Goal: Task Accomplishment & Management: Use online tool/utility

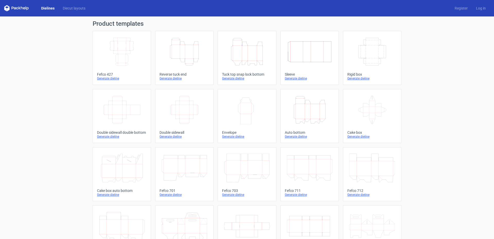
click at [226, 79] on div "Generate dieline" at bounding box center [247, 78] width 50 height 4
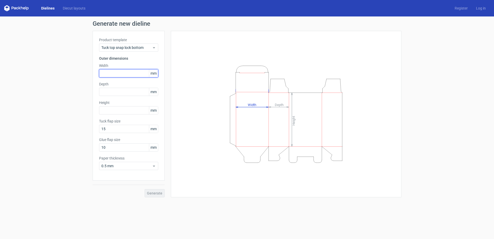
click at [130, 74] on input "text" at bounding box center [128, 73] width 59 height 8
type input "105"
click at [127, 91] on input "text" at bounding box center [128, 92] width 59 height 8
type input "55"
click at [132, 112] on input "text" at bounding box center [128, 110] width 59 height 8
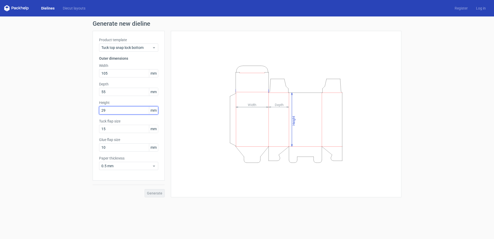
type input "295"
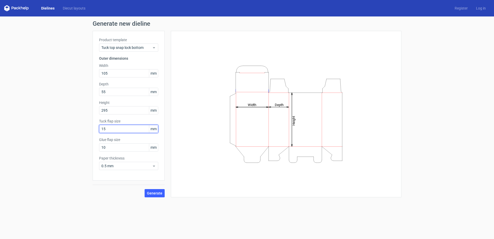
drag, startPoint x: 109, startPoint y: 128, endPoint x: 96, endPoint y: 127, distance: 13.4
click at [99, 127] on input "15" at bounding box center [128, 129] width 59 height 8
click at [122, 110] on input "295" at bounding box center [128, 110] width 59 height 8
drag, startPoint x: 111, startPoint y: 129, endPoint x: 89, endPoint y: 127, distance: 21.7
click at [99, 127] on input "20" at bounding box center [128, 129] width 59 height 8
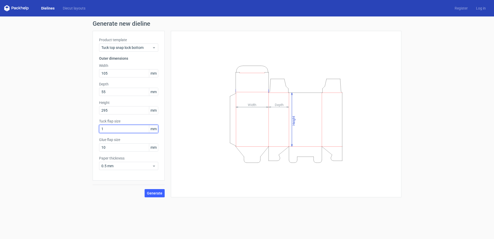
type input "15"
click at [109, 148] on input "10" at bounding box center [128, 147] width 59 height 8
drag, startPoint x: 112, startPoint y: 148, endPoint x: 89, endPoint y: 147, distance: 23.7
click at [99, 147] on input "10" at bounding box center [128, 147] width 59 height 8
type input "15"
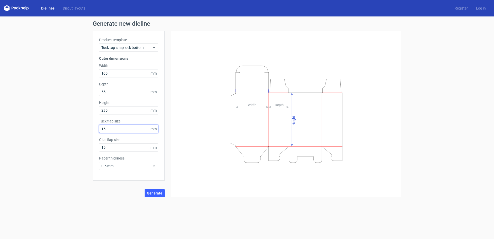
drag, startPoint x: 108, startPoint y: 129, endPoint x: 79, endPoint y: 124, distance: 29.2
click at [99, 125] on input "15" at bounding box center [128, 129] width 59 height 8
drag, startPoint x: 98, startPoint y: 126, endPoint x: 86, endPoint y: 125, distance: 12.4
click at [99, 125] on input "12" at bounding box center [128, 129] width 59 height 8
type input "13"
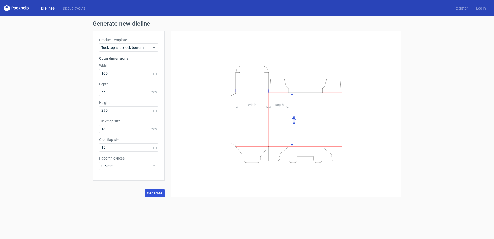
click at [155, 192] on span "Generate" at bounding box center [154, 194] width 15 height 4
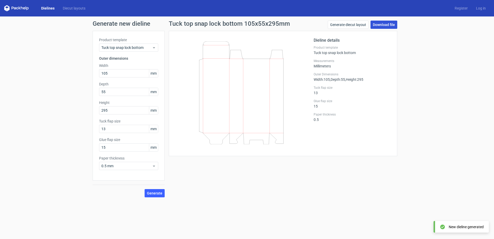
click at [381, 24] on link "Download file" at bounding box center [384, 25] width 27 height 8
click at [134, 50] on div "Tuck top snap lock bottom" at bounding box center [128, 48] width 59 height 8
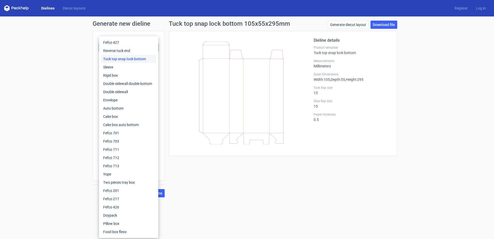
click at [134, 59] on div "Tuck top snap lock bottom" at bounding box center [128, 59] width 55 height 8
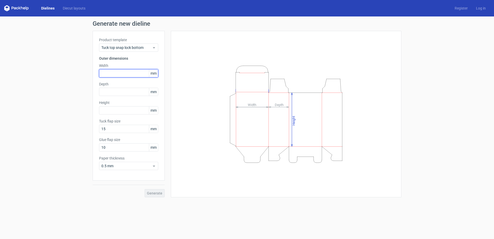
click at [124, 73] on input "text" at bounding box center [128, 73] width 59 height 8
type input "110"
type input "57"
click at [110, 109] on input "text" at bounding box center [128, 110] width 59 height 8
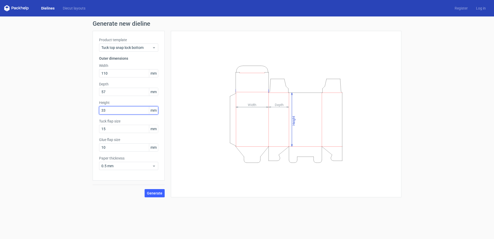
type input "335"
drag, startPoint x: 156, startPoint y: 194, endPoint x: 172, endPoint y: 170, distance: 29.3
click at [155, 194] on span "Generate" at bounding box center [154, 194] width 15 height 4
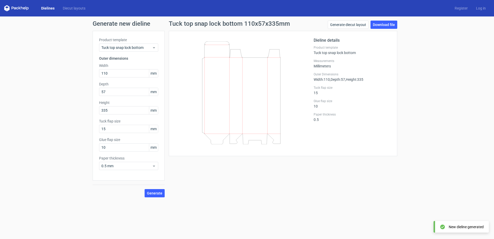
drag, startPoint x: 386, startPoint y: 24, endPoint x: 377, endPoint y: 44, distance: 21.9
click at [386, 24] on link "Download file" at bounding box center [384, 25] width 27 height 8
click at [385, 25] on link "Download file" at bounding box center [384, 25] width 27 height 8
click at [48, 8] on link "Dielines" at bounding box center [48, 8] width 22 height 5
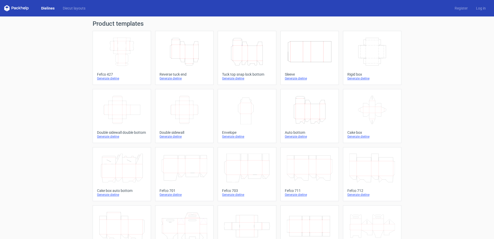
click at [235, 80] on div "Generate dieline" at bounding box center [247, 78] width 50 height 4
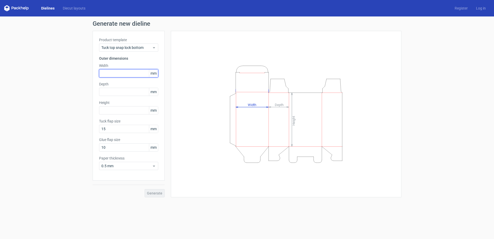
click at [115, 74] on input "text" at bounding box center [128, 73] width 59 height 8
type input "105"
type input "55"
type input "295"
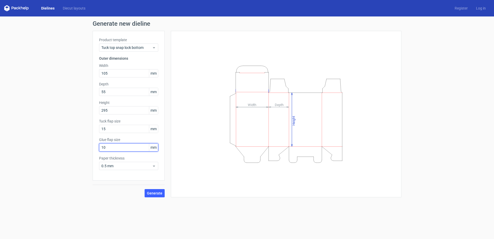
drag, startPoint x: 113, startPoint y: 145, endPoint x: 70, endPoint y: 144, distance: 43.3
click at [99, 144] on input "10" at bounding box center [128, 147] width 59 height 8
type input "15"
click at [156, 192] on span "Generate" at bounding box center [154, 194] width 15 height 4
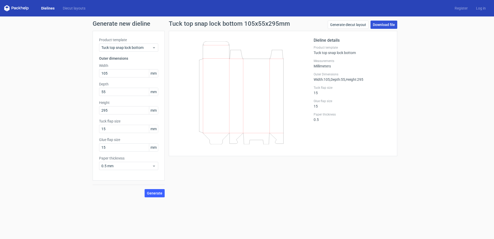
click at [383, 27] on link "Download file" at bounding box center [384, 25] width 27 height 8
